Goal: Task Accomplishment & Management: Complete application form

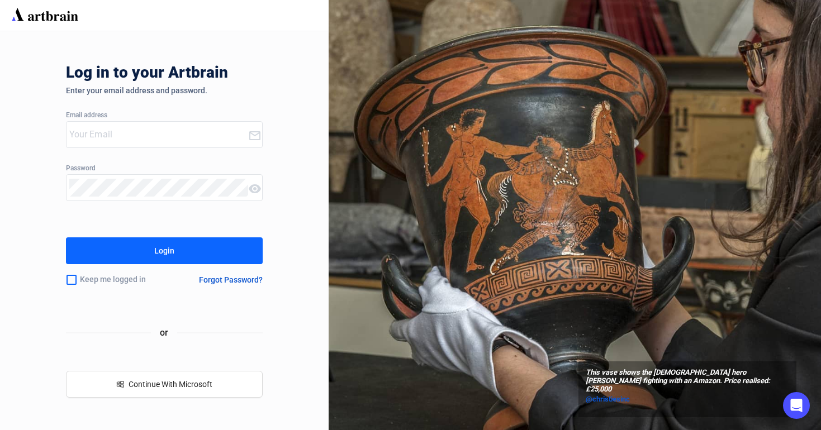
type input "[EMAIL_ADDRESS][DOMAIN_NAME]"
click at [142, 239] on button "Login" at bounding box center [164, 250] width 197 height 27
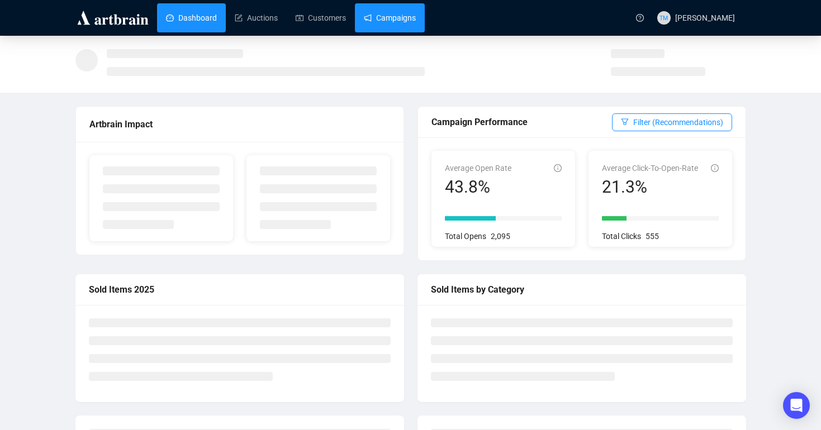
click at [384, 25] on link "Campaigns" at bounding box center [390, 17] width 52 height 29
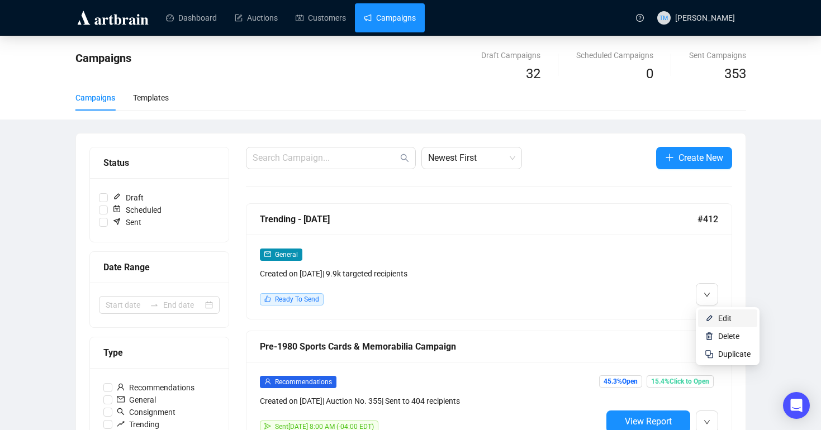
click at [705, 318] on img at bounding box center [709, 318] width 9 height 9
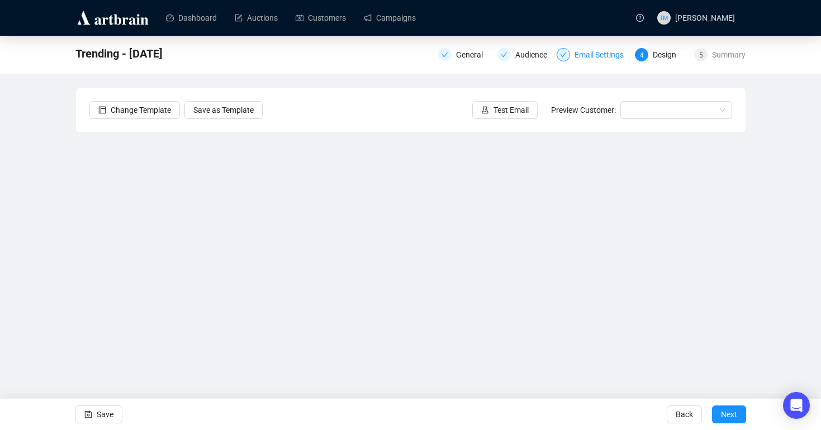
click at [591, 55] on div "Email Settings" at bounding box center [602, 54] width 56 height 13
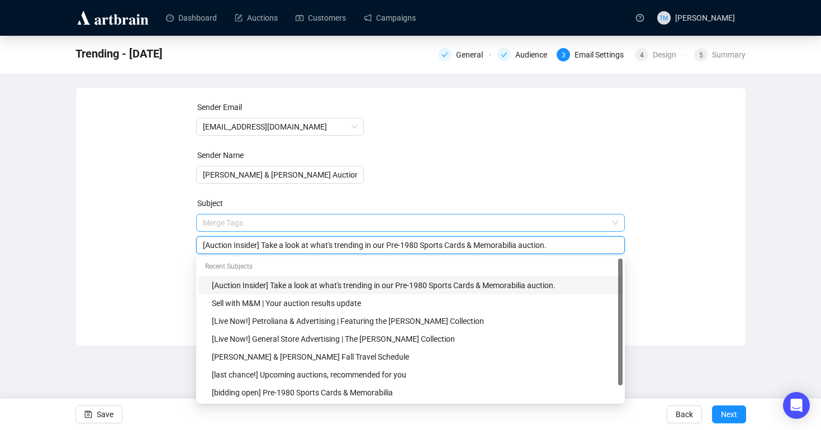
drag, startPoint x: 435, startPoint y: 222, endPoint x: 406, endPoint y: 223, distance: 29.1
click at [406, 223] on span "Merge Tags [Auction Insider] Take a look at what's trending in our Pre-1980 Spo…" at bounding box center [410, 233] width 429 height 31
drag, startPoint x: 435, startPoint y: 247, endPoint x: 398, endPoint y: 247, distance: 36.3
click at [398, 247] on input "[Auction Insider] Take a look at what's trending in our Pre-1980 Sports Cards &…" at bounding box center [410, 245] width 415 height 12
click at [125, 220] on div "Sender Email [EMAIL_ADDRESS][DOMAIN_NAME] Sender Name [PERSON_NAME] & [PERSON_N…" at bounding box center [410, 208] width 643 height 215
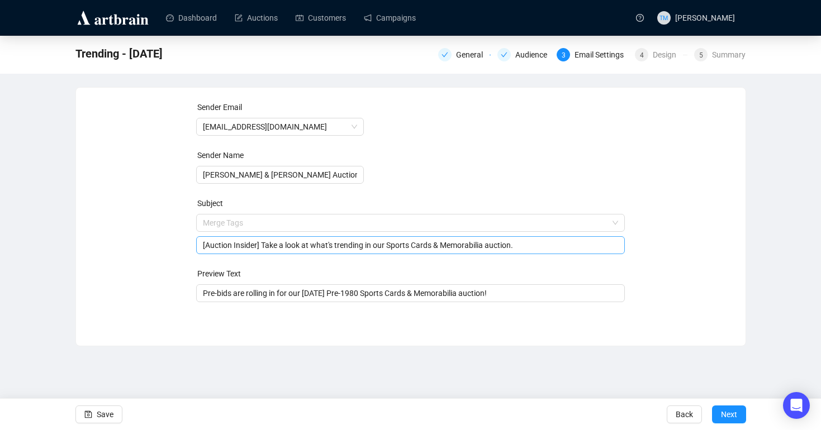
click at [546, 245] on input "[Auction Insider] Take a look at what's trending in our Sports Cards & Memorabi…" at bounding box center [410, 245] width 415 height 12
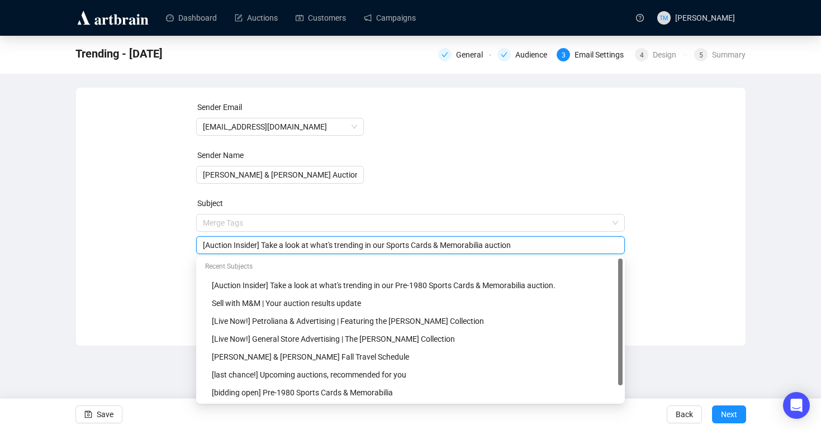
type input "[Auction Insider] Take a look at what's trending in our Sports Cards & Memorabi…"
click at [706, 245] on div "Sender Email [EMAIL_ADDRESS][DOMAIN_NAME] Sender Name [PERSON_NAME] & [PERSON_N…" at bounding box center [410, 208] width 643 height 215
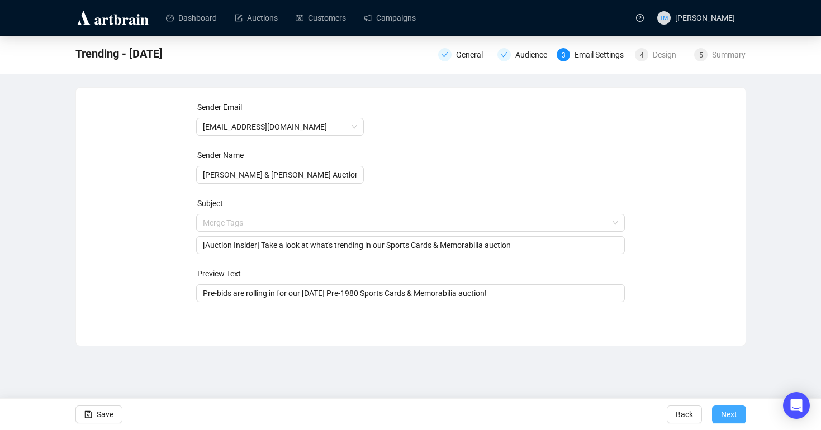
click at [729, 417] on span "Next" at bounding box center [729, 414] width 16 height 31
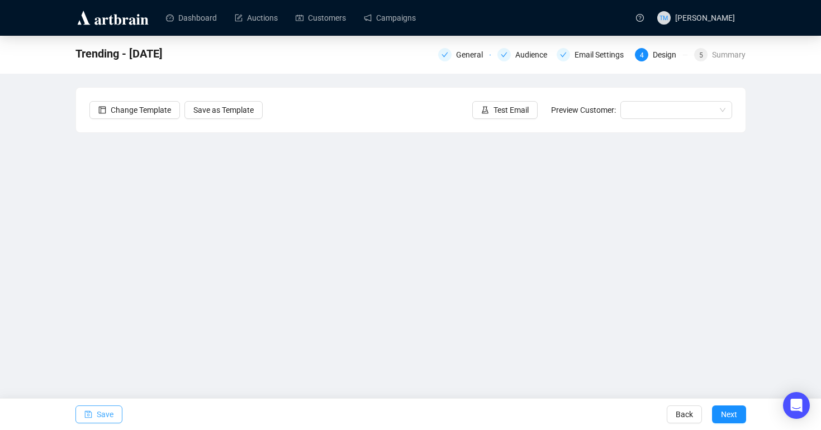
click at [98, 415] on span "Save" at bounding box center [105, 414] width 17 height 31
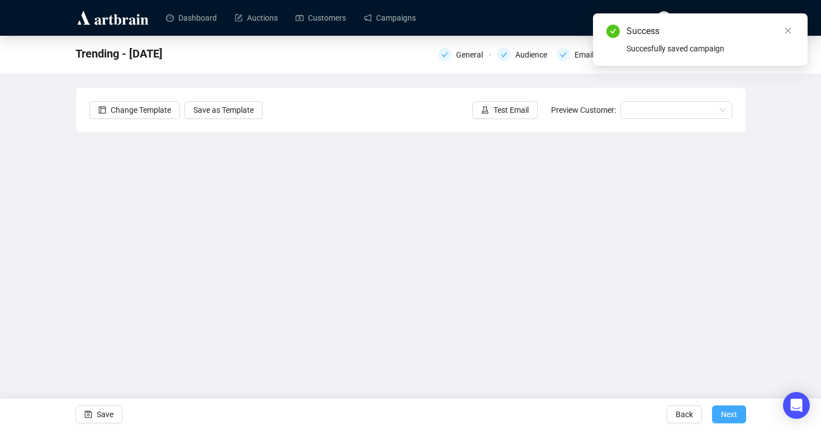
click at [732, 415] on span "Next" at bounding box center [729, 414] width 16 height 31
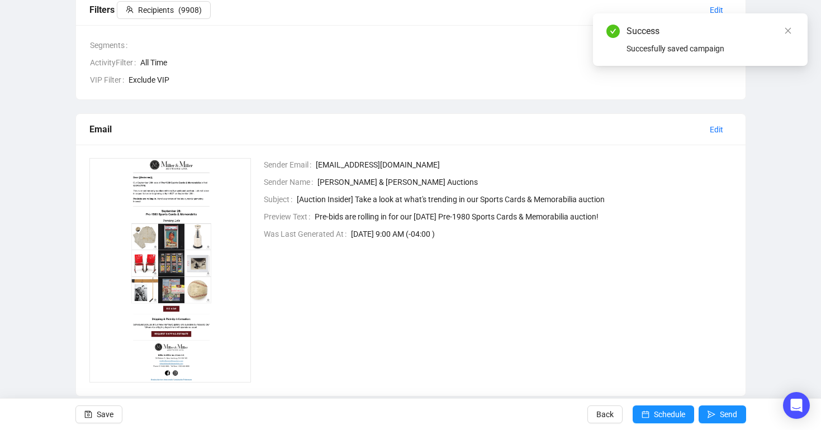
scroll to position [201, 0]
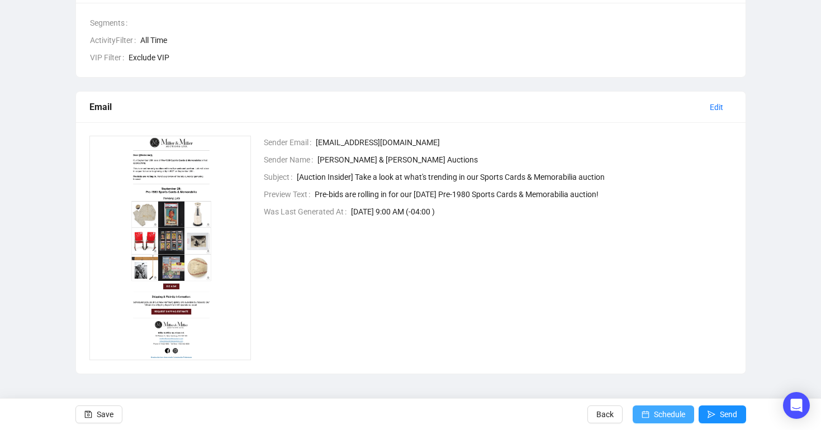
click at [647, 415] on button "Schedule" at bounding box center [663, 415] width 61 height 18
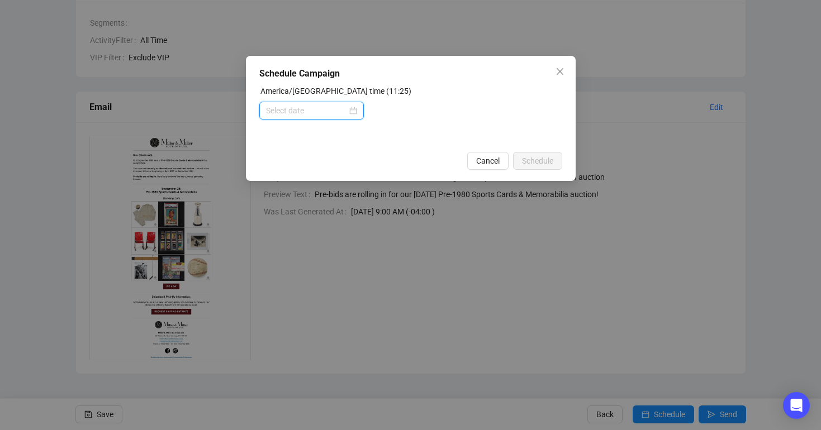
click at [289, 107] on input at bounding box center [306, 110] width 81 height 12
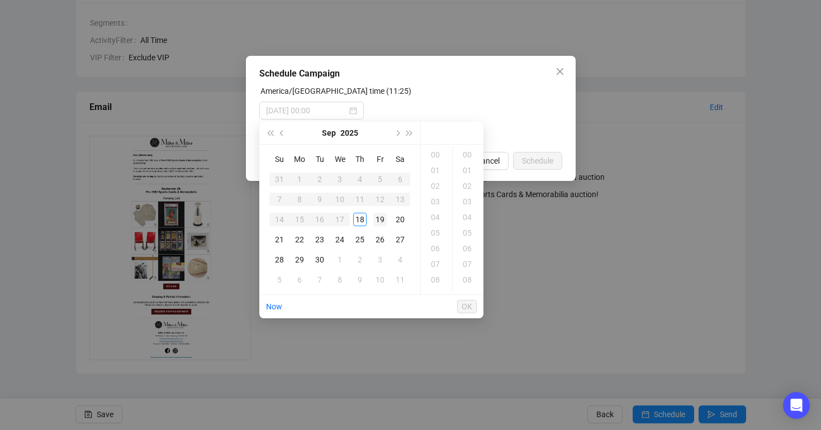
click at [383, 221] on div "19" at bounding box center [379, 219] width 13 height 13
click at [439, 277] on div "08" at bounding box center [436, 280] width 27 height 16
type input "[DATE] 08:00"
click at [467, 306] on span "OK" at bounding box center [467, 306] width 11 height 21
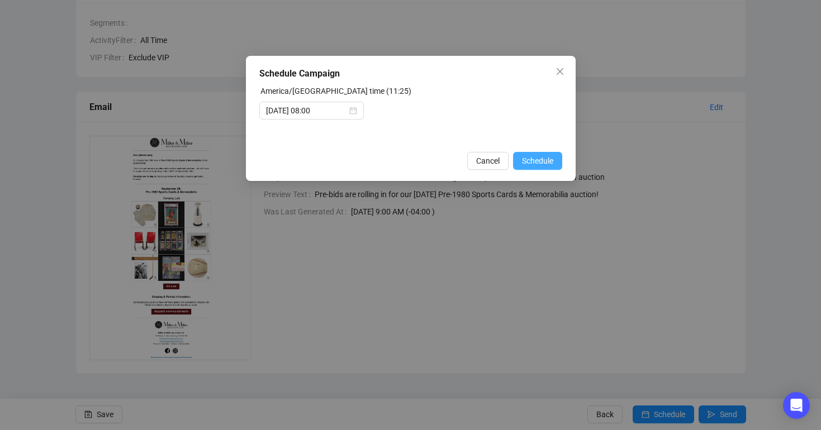
click at [548, 161] on span "Schedule" at bounding box center [537, 161] width 31 height 12
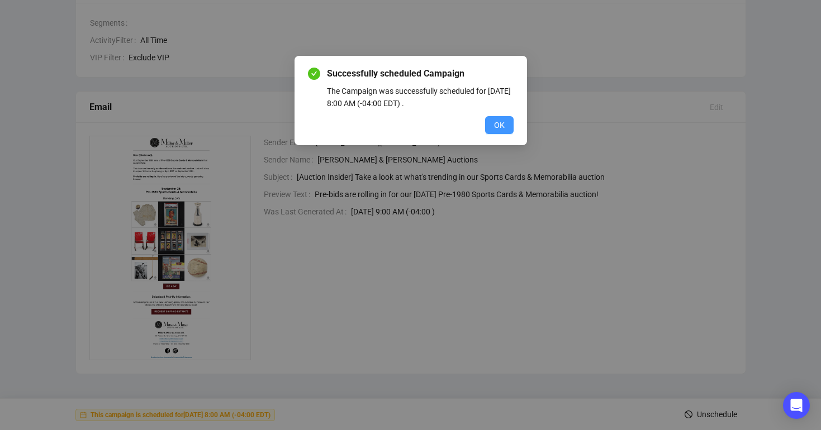
click at [501, 124] on span "OK" at bounding box center [499, 125] width 11 height 12
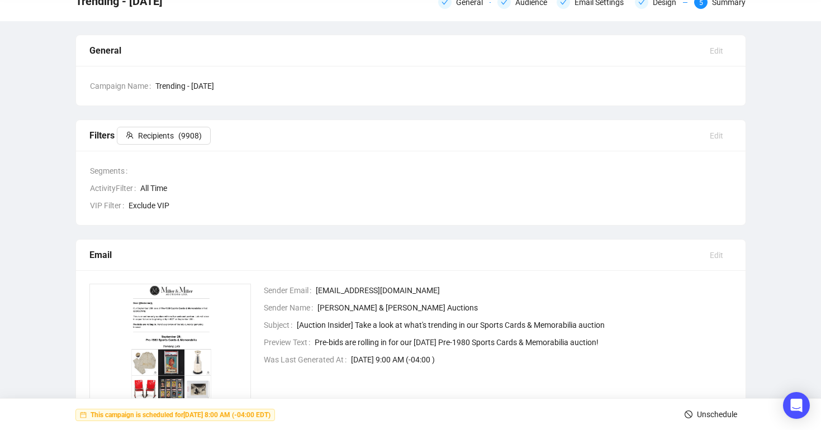
scroll to position [0, 0]
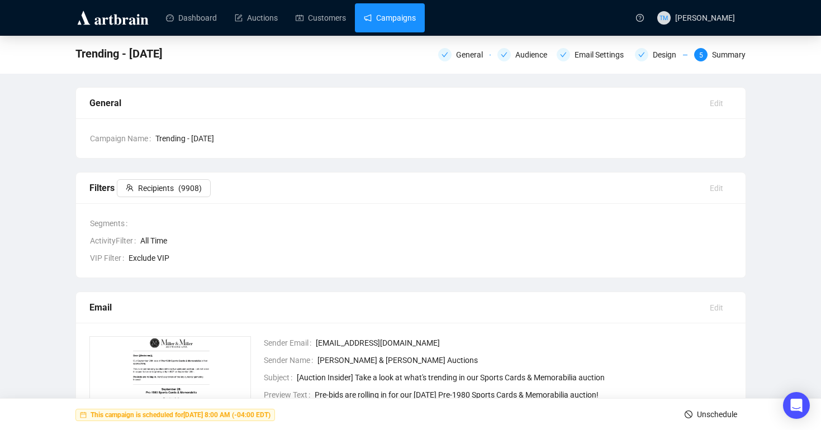
click at [392, 15] on link "Campaigns" at bounding box center [390, 17] width 52 height 29
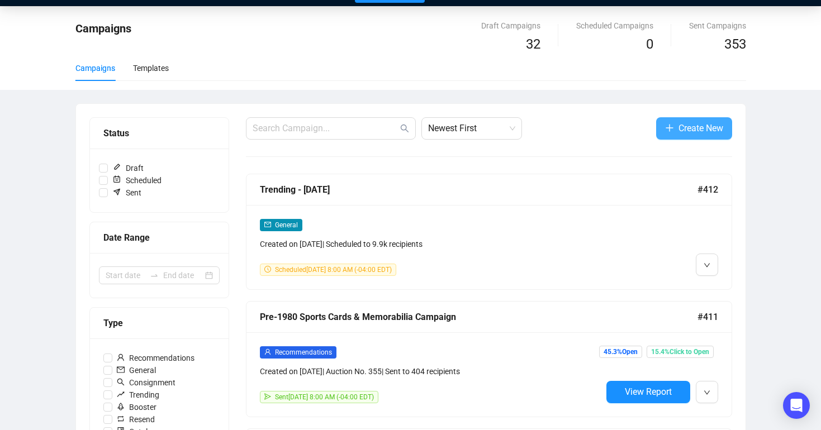
scroll to position [31, 0]
